Goal: Task Accomplishment & Management: Use online tool/utility

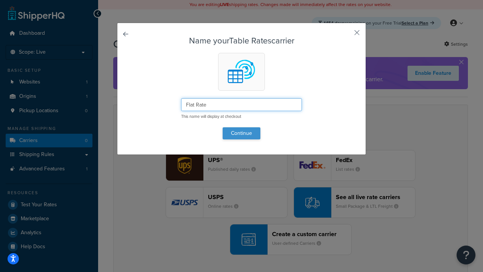
type input "Flat Rate"
click at [241, 133] on button "Continue" at bounding box center [242, 133] width 38 height 12
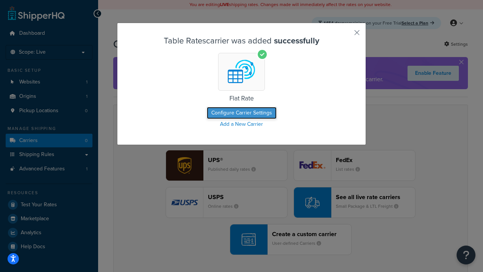
click at [241, 113] on button "Configure Carrier Settings" at bounding box center [242, 113] width 70 height 12
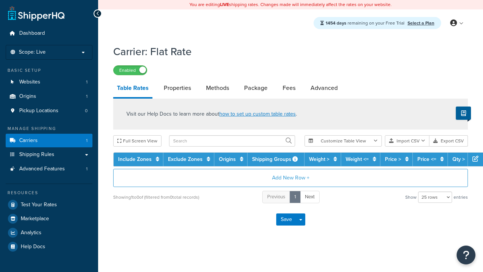
select select "25"
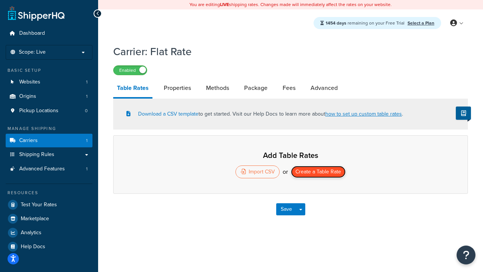
click at [318, 172] on button "Create a Table Rate" at bounding box center [318, 172] width 55 height 12
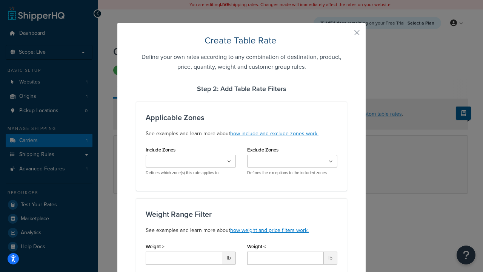
type input "10"
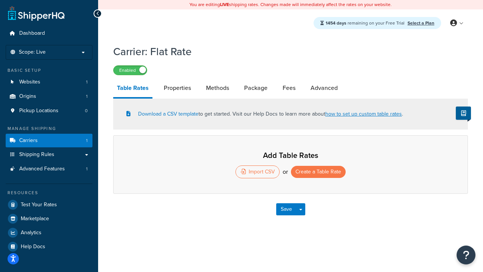
select select "25"
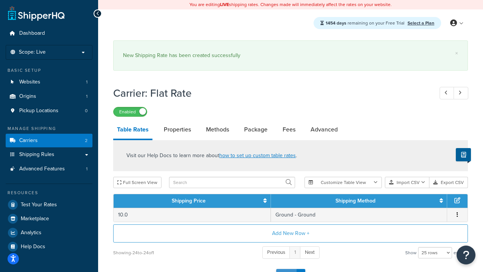
click at [286, 269] on button "Save" at bounding box center [286, 275] width 20 height 12
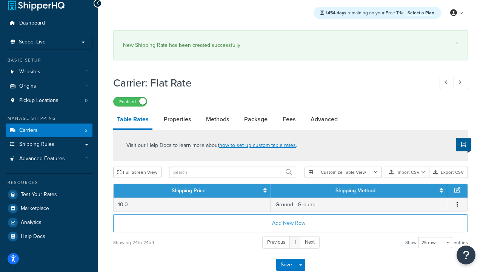
scroll to position [0, 0]
